Goal: Book appointment/travel/reservation

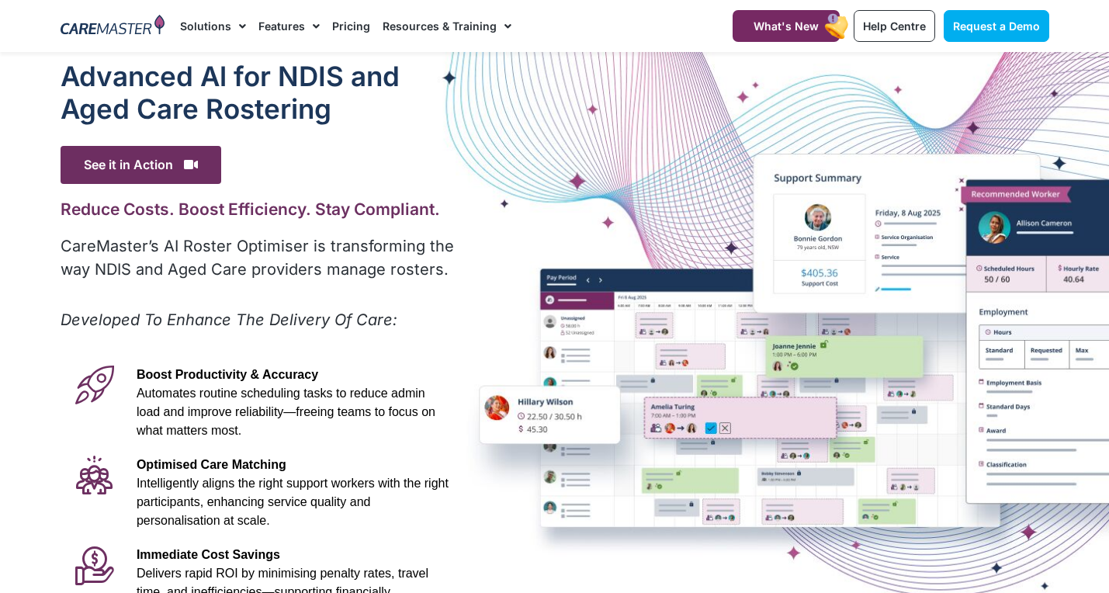
click at [936, 527] on div "Advanced Al for NDIS and Aged Care Rostering See it in Action Video Player [URL…" at bounding box center [555, 434] width 1004 height 764
click at [208, 162] on span "See it in Action" at bounding box center [141, 165] width 161 height 38
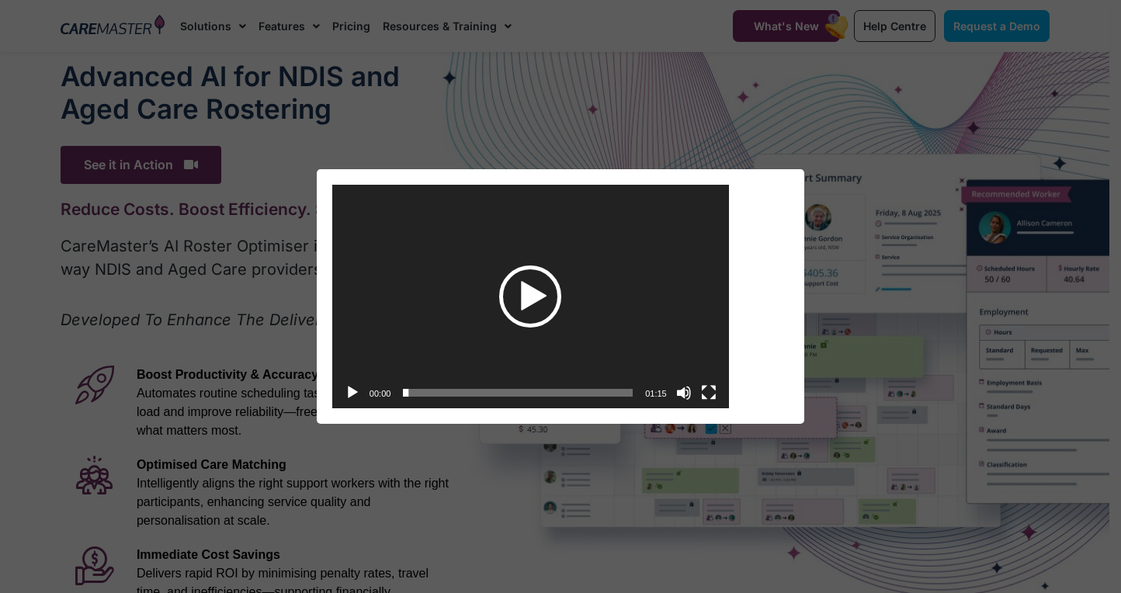
click at [522, 293] on div "Play" at bounding box center [530, 296] width 62 height 62
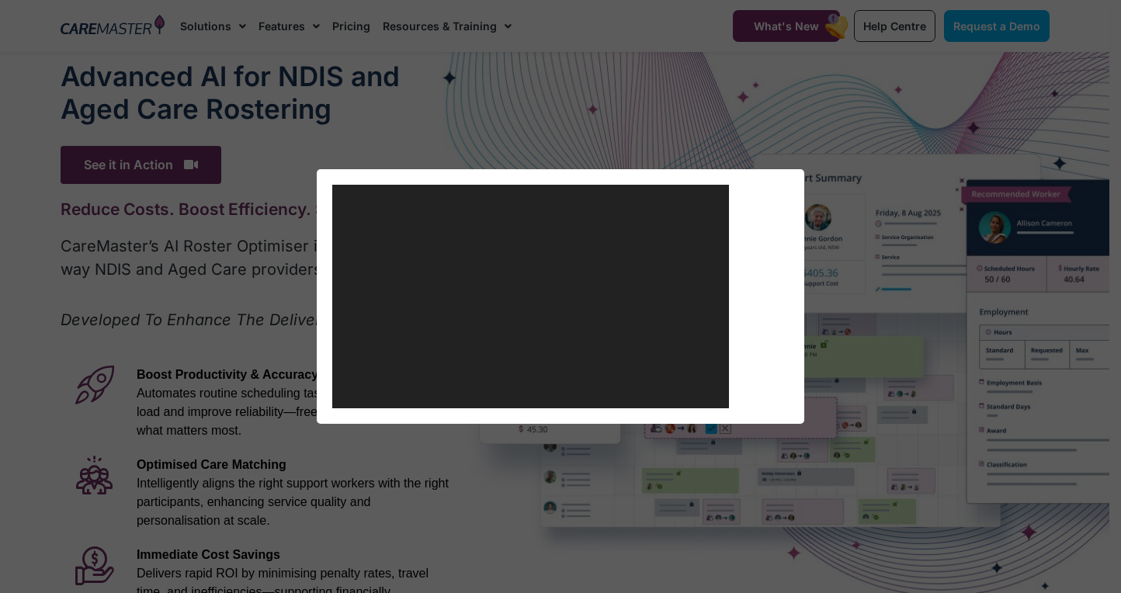
click at [992, 197] on div "Video Player https://caremaster.com.au/wp-content/uploads/2025/05/RO_screenshot…" at bounding box center [560, 296] width 1108 height 254
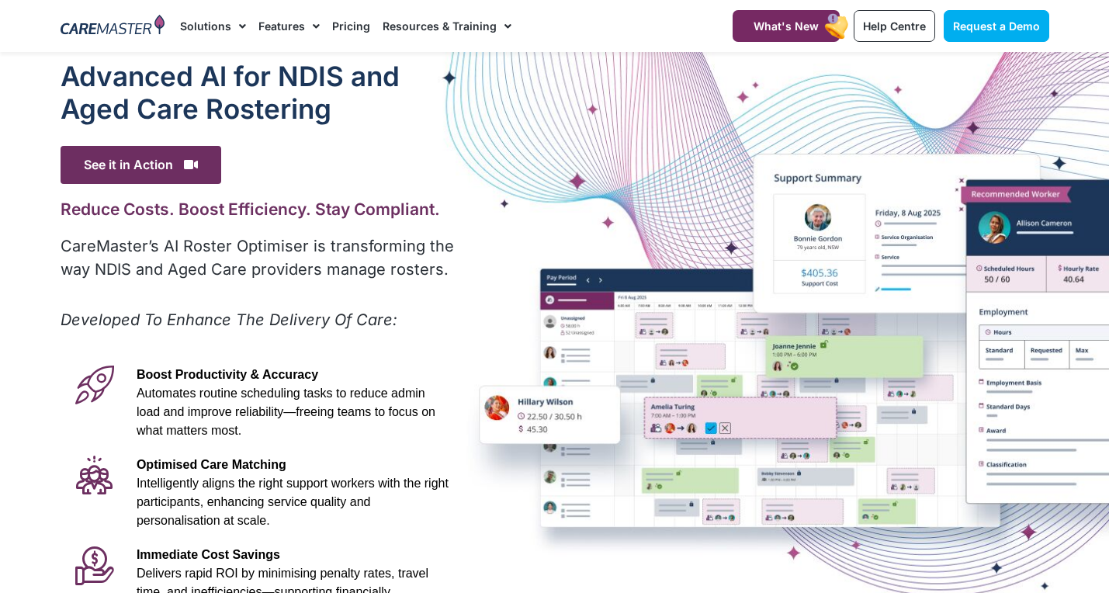
click at [980, 204] on div "Advanced Al for NDIS and Aged Care Rostering See it in Action Video Player http…" at bounding box center [555, 434] width 1004 height 764
click at [940, 207] on div "Advanced Al for NDIS and Aged Care Rostering See it in Action Video Player http…" at bounding box center [555, 434] width 1004 height 764
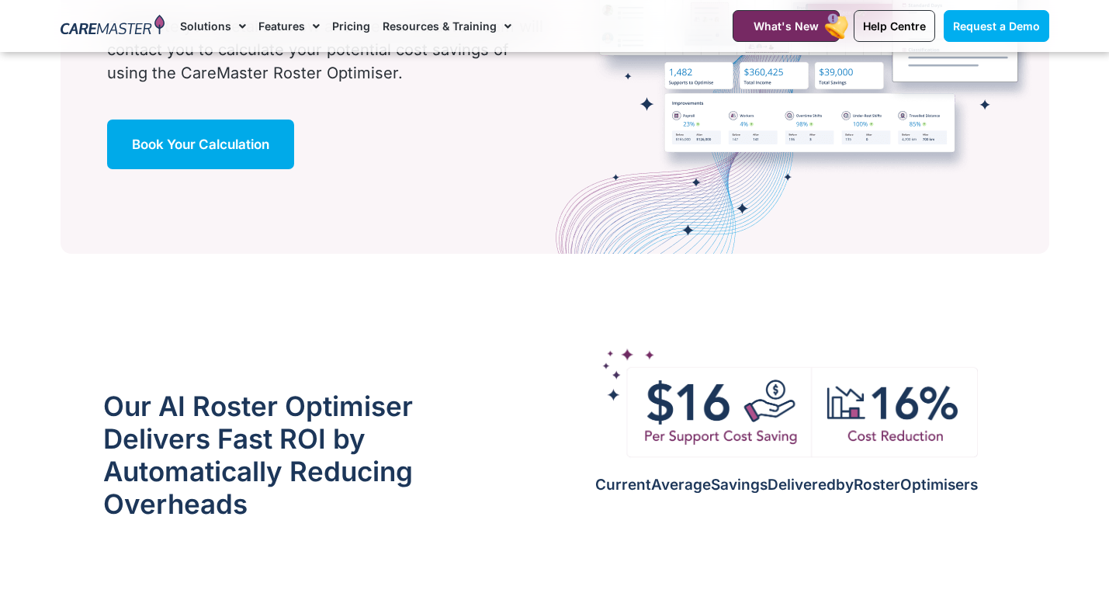
scroll to position [1146, 0]
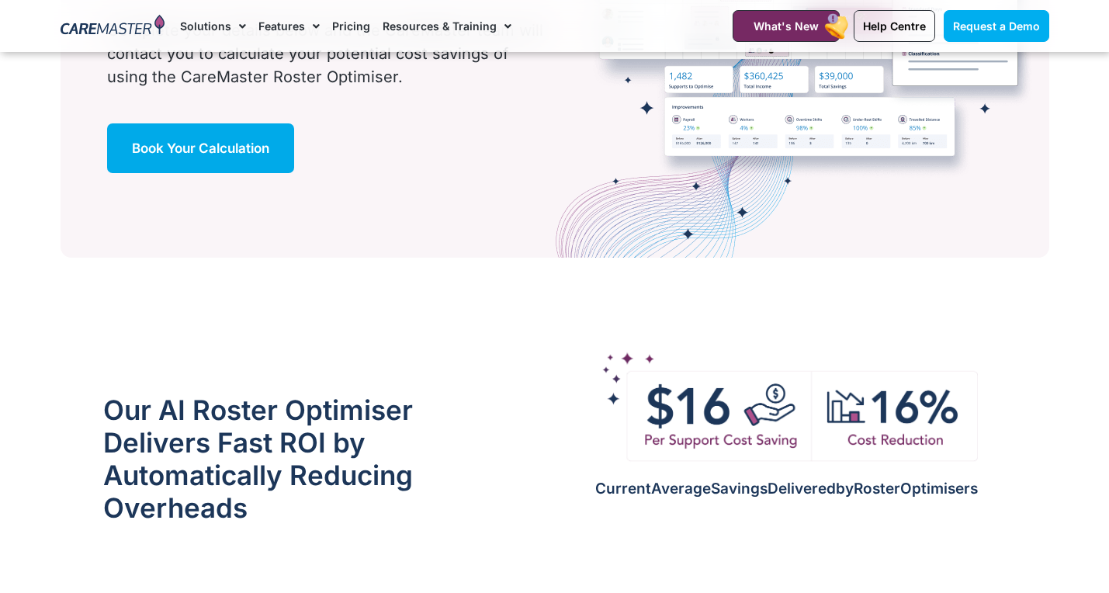
click at [404, 184] on div "See How Much Your Business Could Save! Calculate Your Savings Today! Complete y…" at bounding box center [303, 7] width 484 height 502
drag, startPoint x: 404, startPoint y: 184, endPoint x: 414, endPoint y: 206, distance: 24.0
click at [414, 205] on div "See How Much Your Business Could Save! Calculate Your Savings Today! Complete y…" at bounding box center [303, 7] width 484 height 502
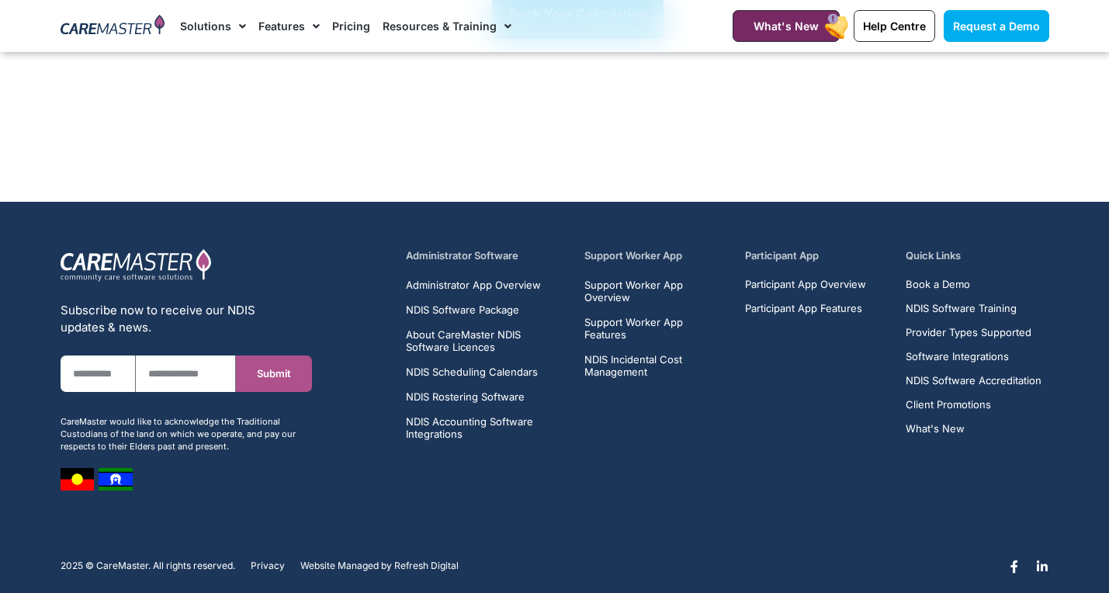
scroll to position [2352, 0]
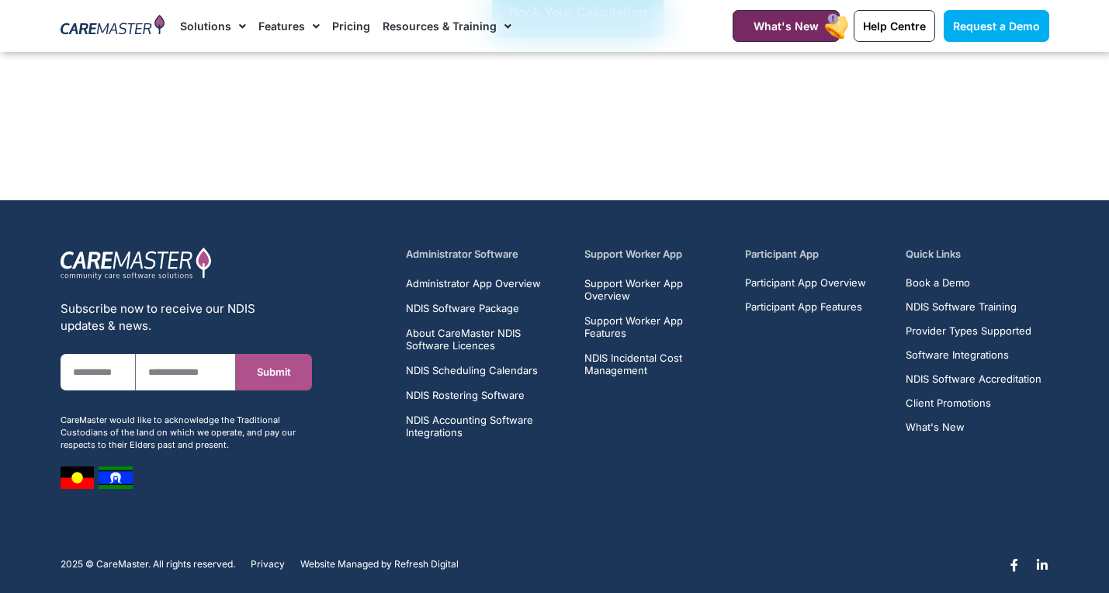
click at [914, 247] on h5 "Quick Links" at bounding box center [977, 254] width 143 height 15
click at [915, 247] on h5 "Quick Links" at bounding box center [977, 254] width 143 height 15
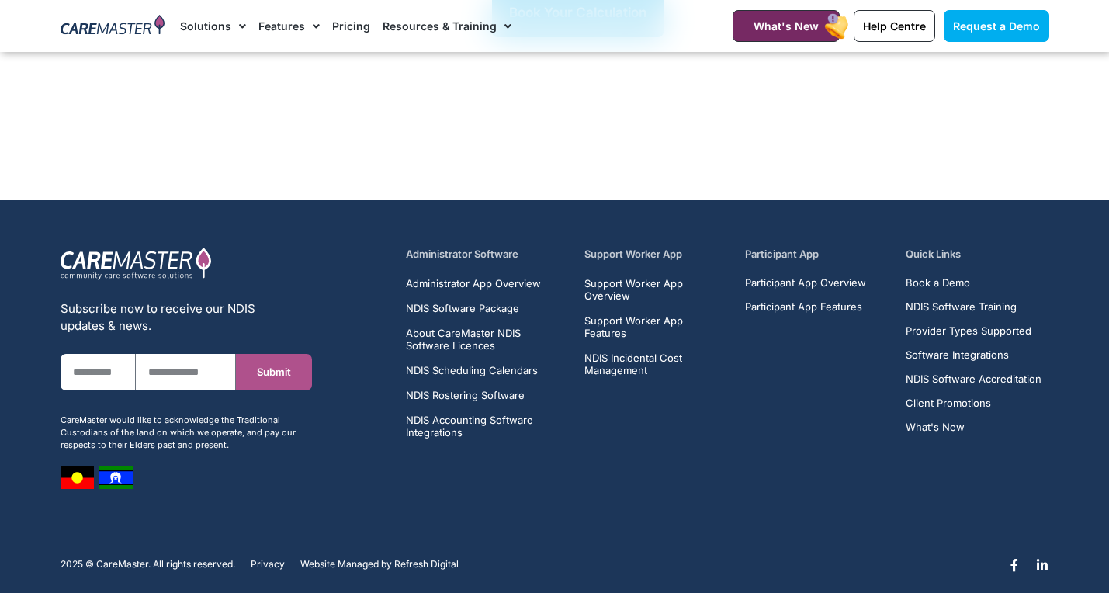
click at [915, 247] on h5 "Quick Links" at bounding box center [977, 254] width 143 height 15
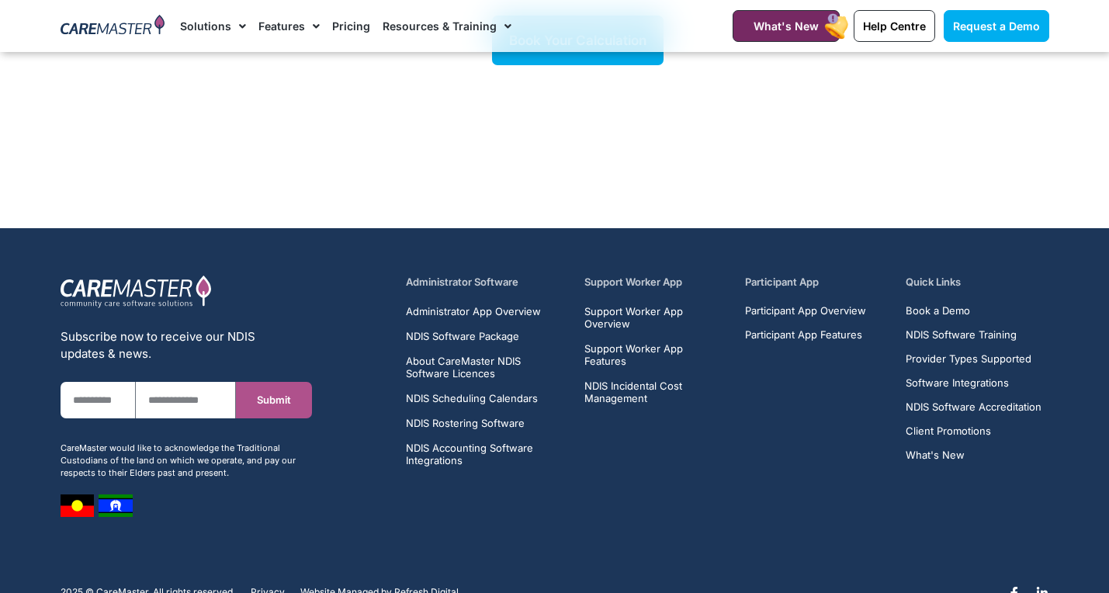
scroll to position [2300, 0]
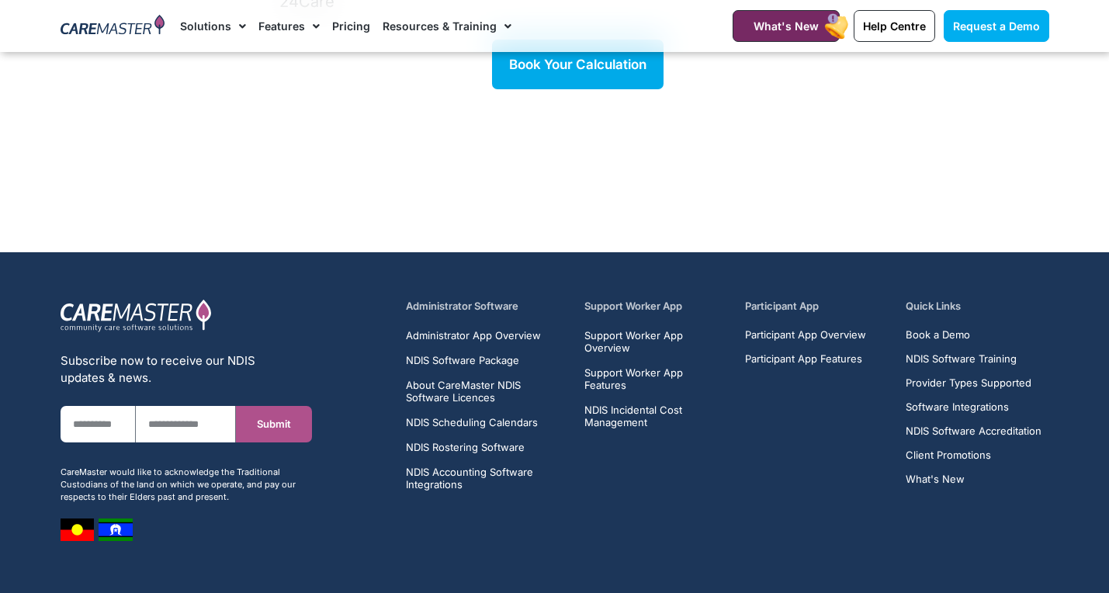
click at [432, 356] on ul "Administrator App Overview NDIS Software Package About CareMaster NDIS Software…" at bounding box center [486, 409] width 161 height 161
click at [439, 299] on h5 "Administrator Software" at bounding box center [486, 306] width 161 height 15
drag, startPoint x: 439, startPoint y: 283, endPoint x: 438, endPoint y: 276, distance: 7.8
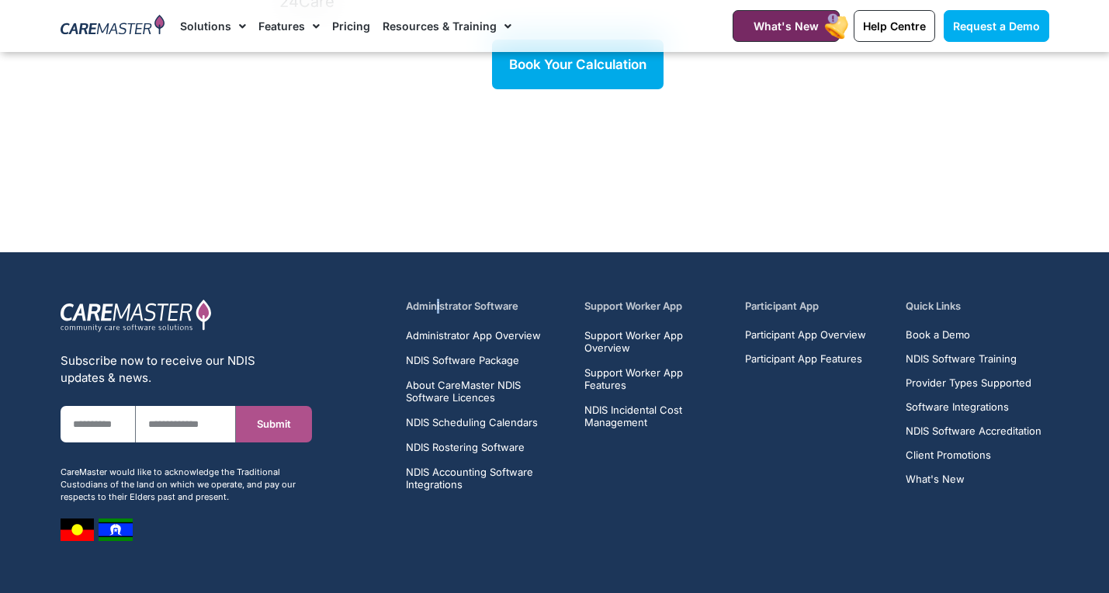
click at [438, 291] on div "Administrator Software Administrator App Overview NDIS Software Package About C…" at bounding box center [727, 420] width 659 height 258
click at [440, 291] on div "Administrator Software Administrator App Overview NDIS Software Package About C…" at bounding box center [727, 420] width 659 height 258
drag, startPoint x: 893, startPoint y: 338, endPoint x: 881, endPoint y: 297, distance: 42.2
drag, startPoint x: 881, startPoint y: 297, endPoint x: 544, endPoint y: 262, distance: 338.7
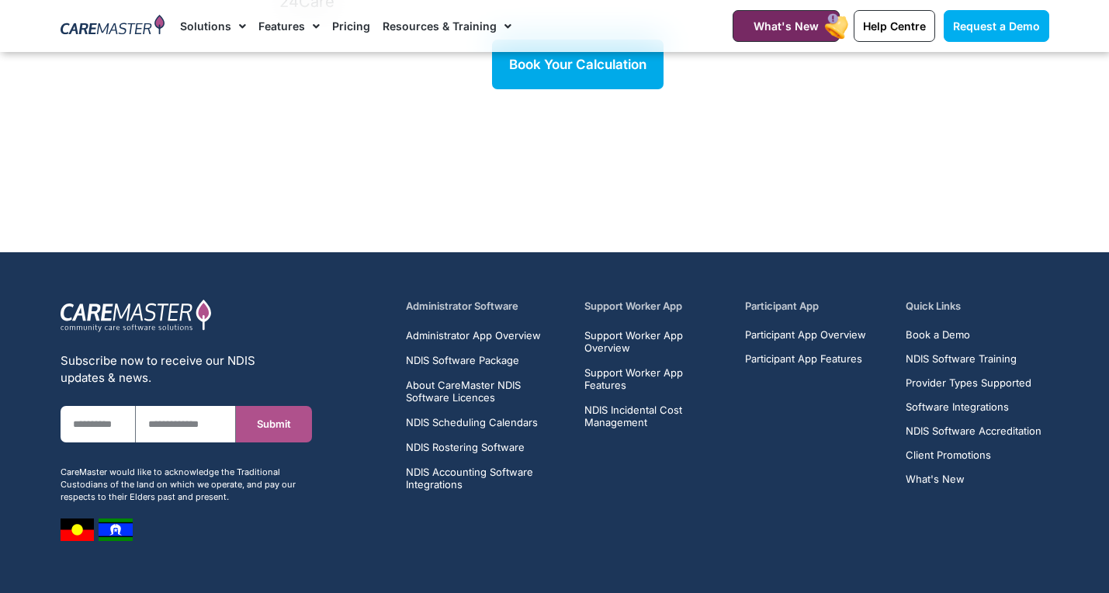
click at [544, 262] on section "Subscribe now to receive our NDIS updates & news. First Name Email Submit CareM…" at bounding box center [554, 416] width 1109 height 328
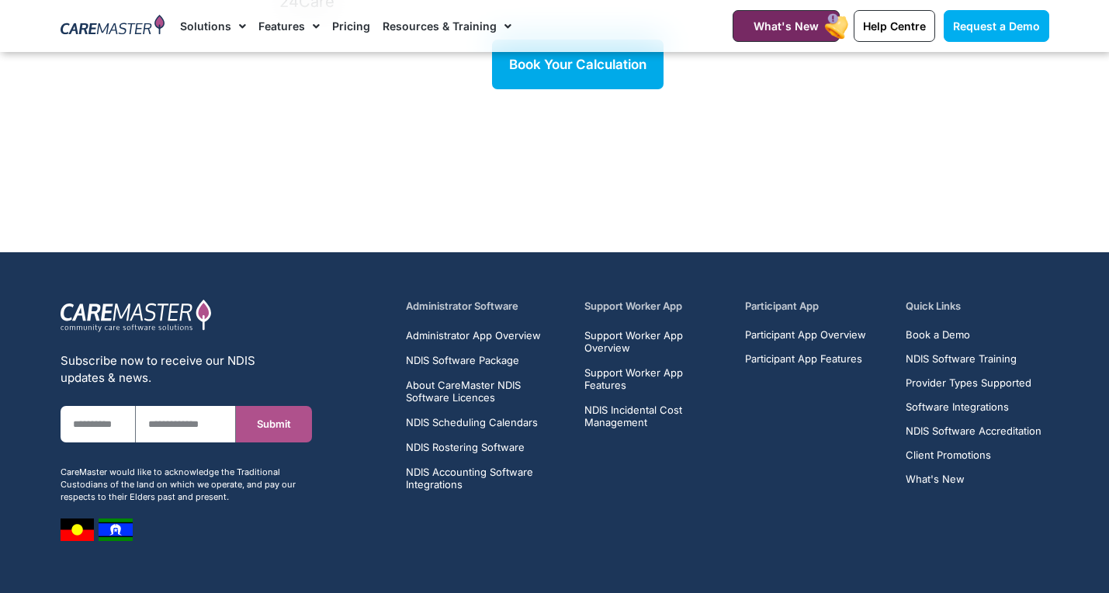
click at [544, 262] on section "Subscribe now to receive our NDIS updates & news. First Name Email Submit CareM…" at bounding box center [554, 416] width 1109 height 328
drag, startPoint x: 716, startPoint y: 283, endPoint x: 723, endPoint y: 248, distance: 35.5
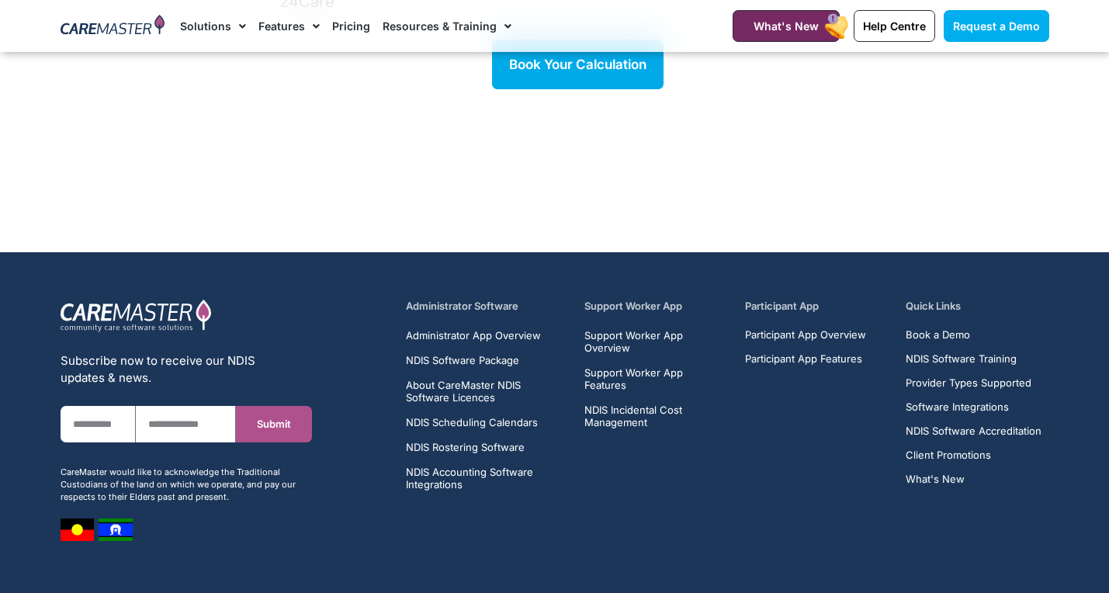
click at [725, 252] on section "Subscribe now to receive our NDIS updates & news. First Name Email Submit CareM…" at bounding box center [554, 416] width 1109 height 328
drag, startPoint x: 518, startPoint y: 144, endPoint x: 467, endPoint y: 140, distance: 51.4
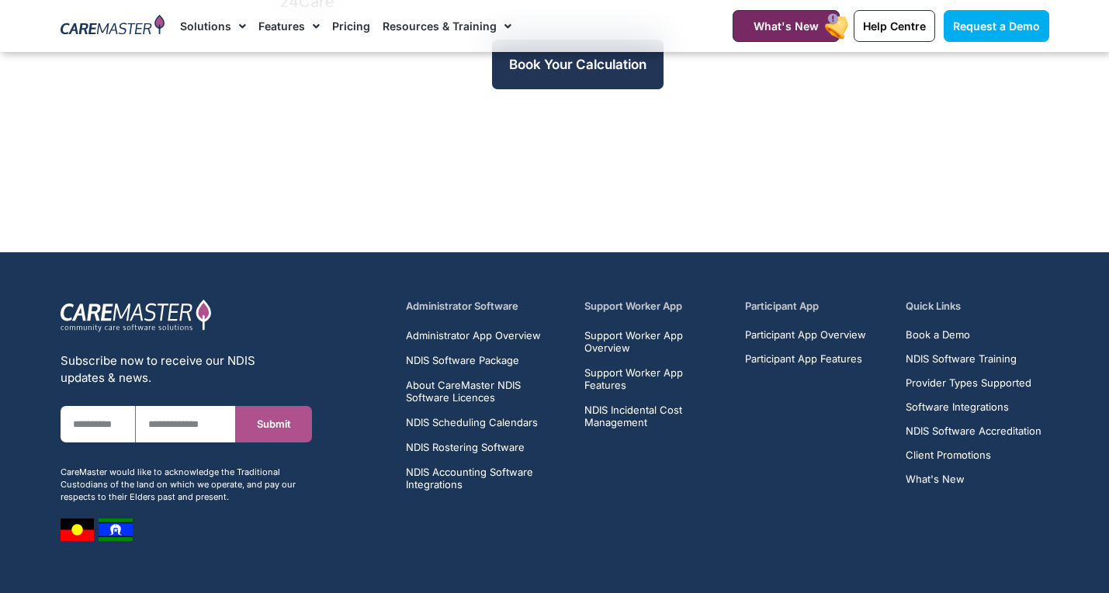
click at [524, 65] on link "Book Your Calculation" at bounding box center [578, 65] width 172 height 50
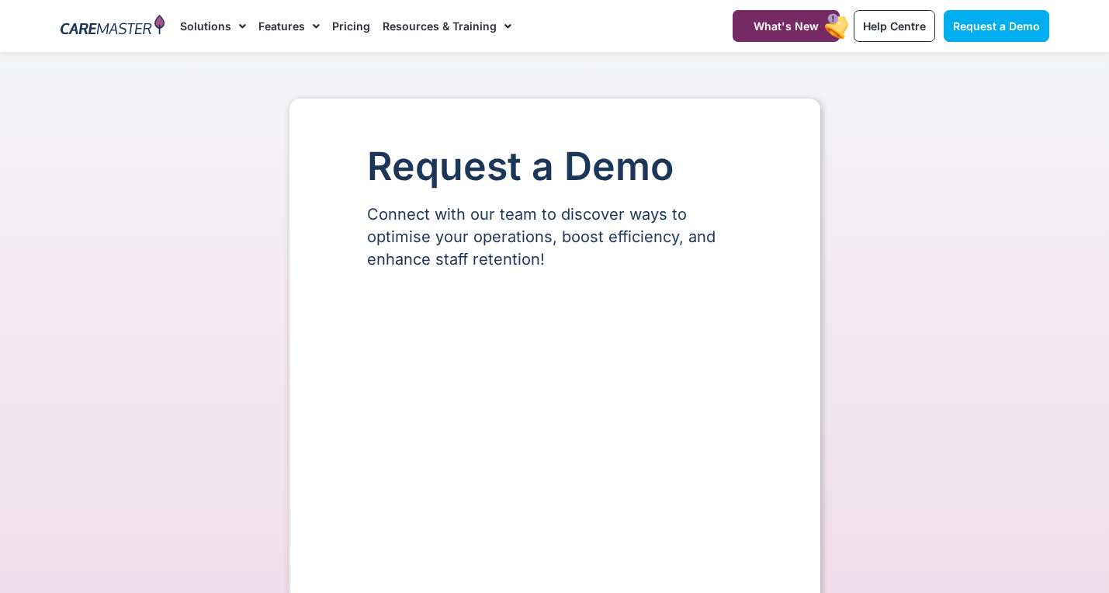
select select "**"
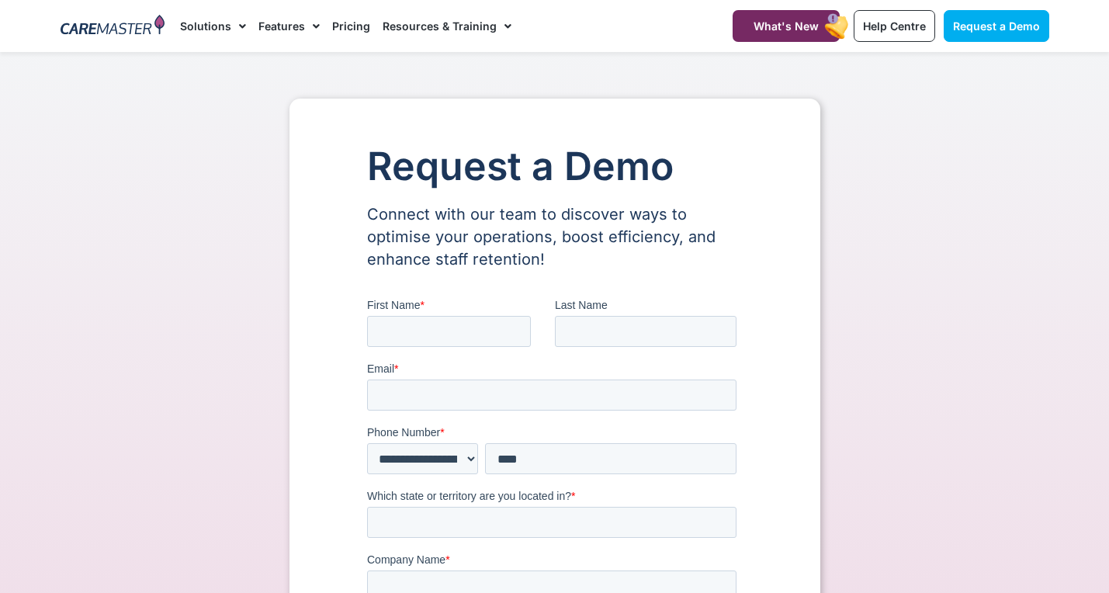
click at [509, 172] on h1 "Request a Demo" at bounding box center [555, 166] width 376 height 43
click at [508, 173] on h1 "Request a Demo" at bounding box center [555, 166] width 376 height 43
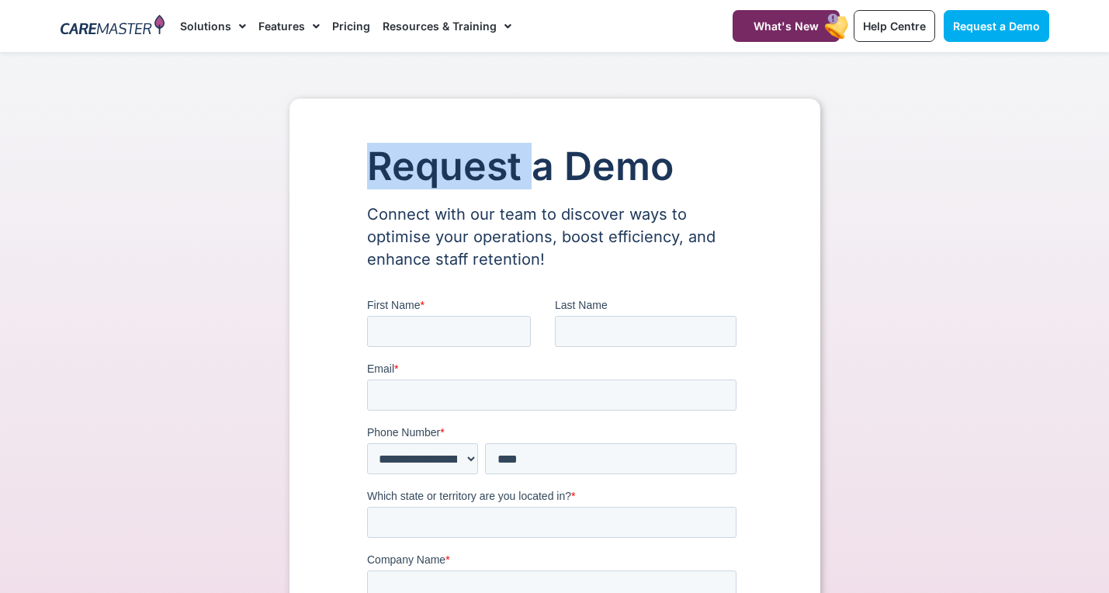
click at [508, 173] on h1 "Request a Demo" at bounding box center [555, 166] width 376 height 43
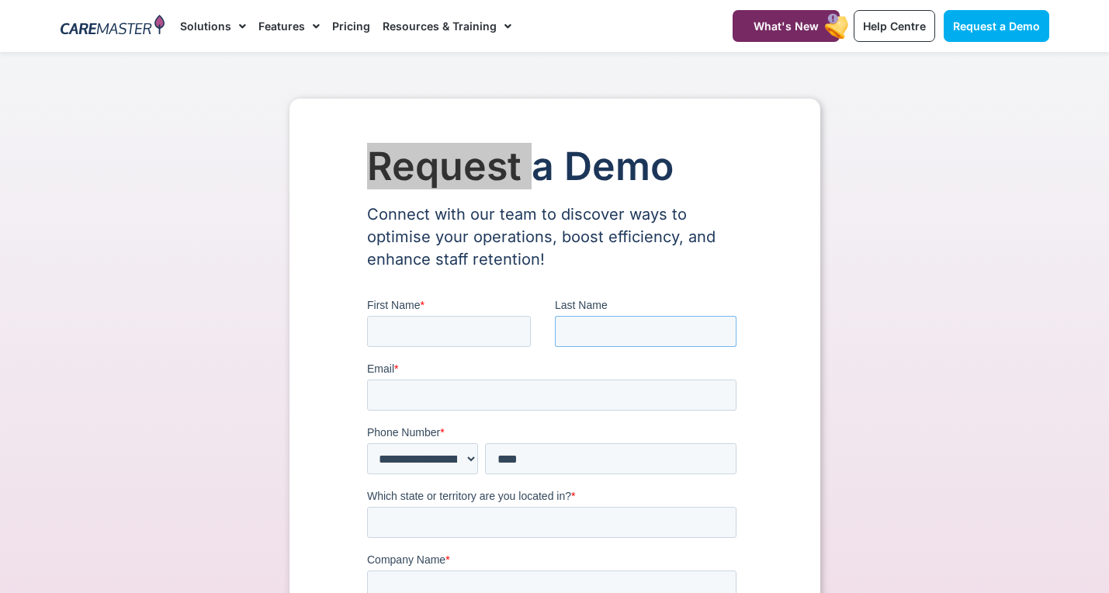
click at [570, 321] on input "Last Name" at bounding box center [645, 331] width 182 height 31
drag, startPoint x: 570, startPoint y: 318, endPoint x: 575, endPoint y: 310, distance: 9.1
click at [575, 310] on div "Last Name" at bounding box center [648, 322] width 188 height 50
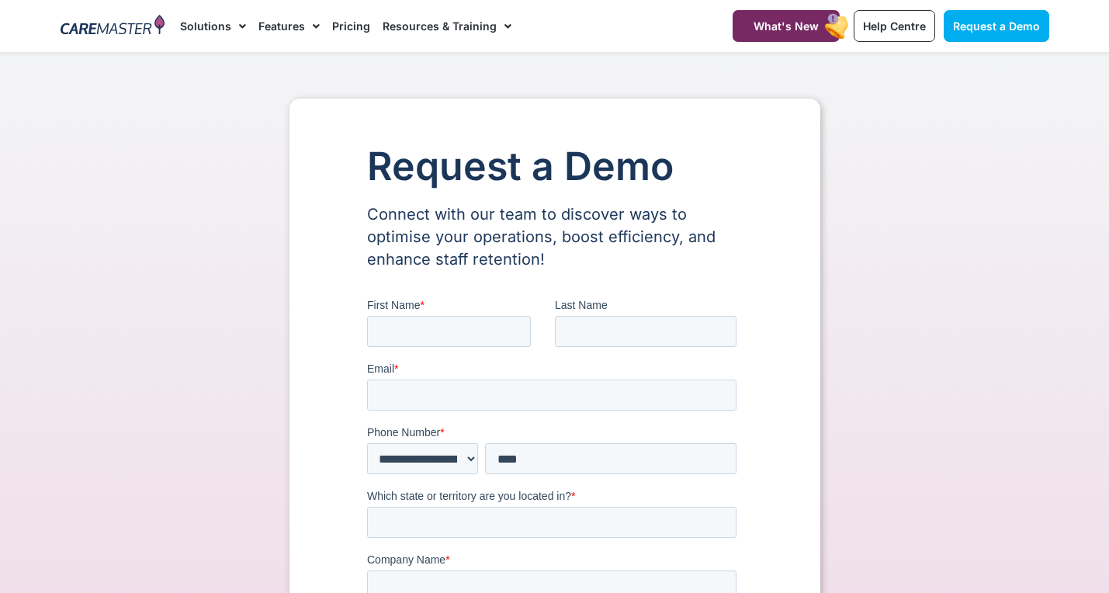
drag, startPoint x: 580, startPoint y: 305, endPoint x: 1184, endPoint y: 459, distance: 624.0
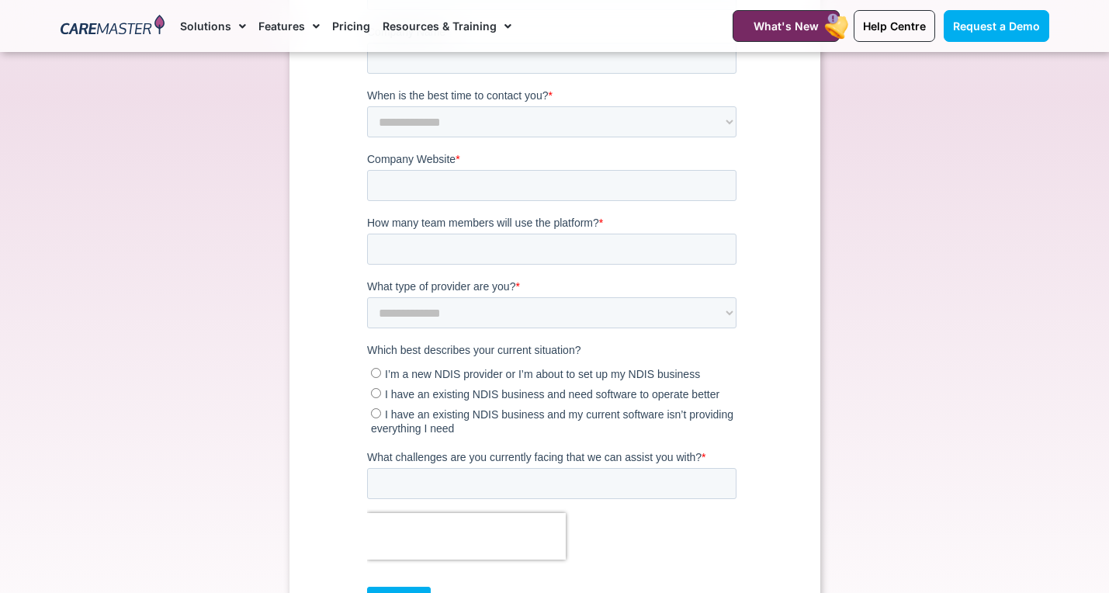
scroll to position [518, 0]
